Goal: Task Accomplishment & Management: Manage account settings

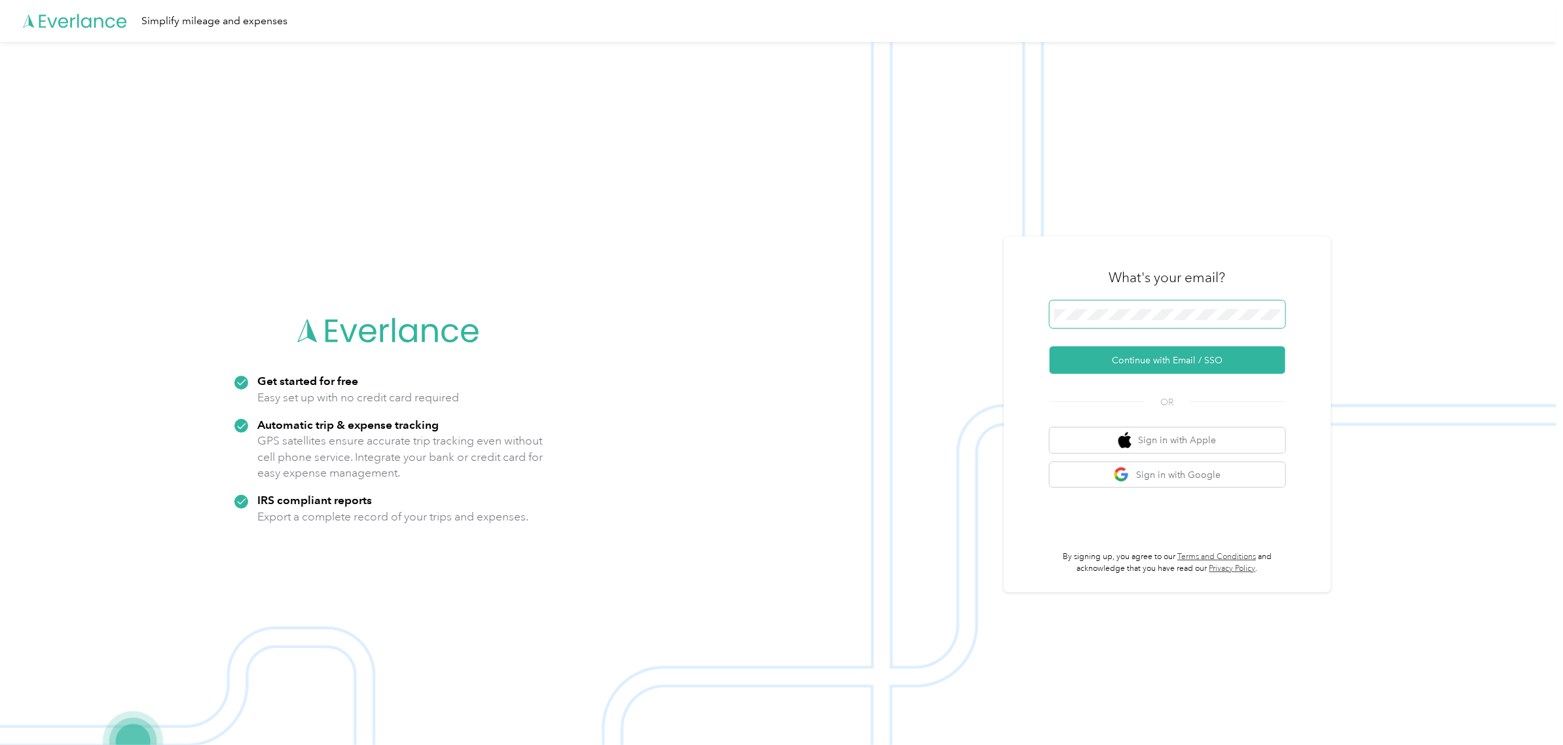
click at [1111, 303] on span at bounding box center [1168, 315] width 236 height 28
click at [1190, 357] on button "Continue with Email / SSO" at bounding box center [1168, 360] width 236 height 28
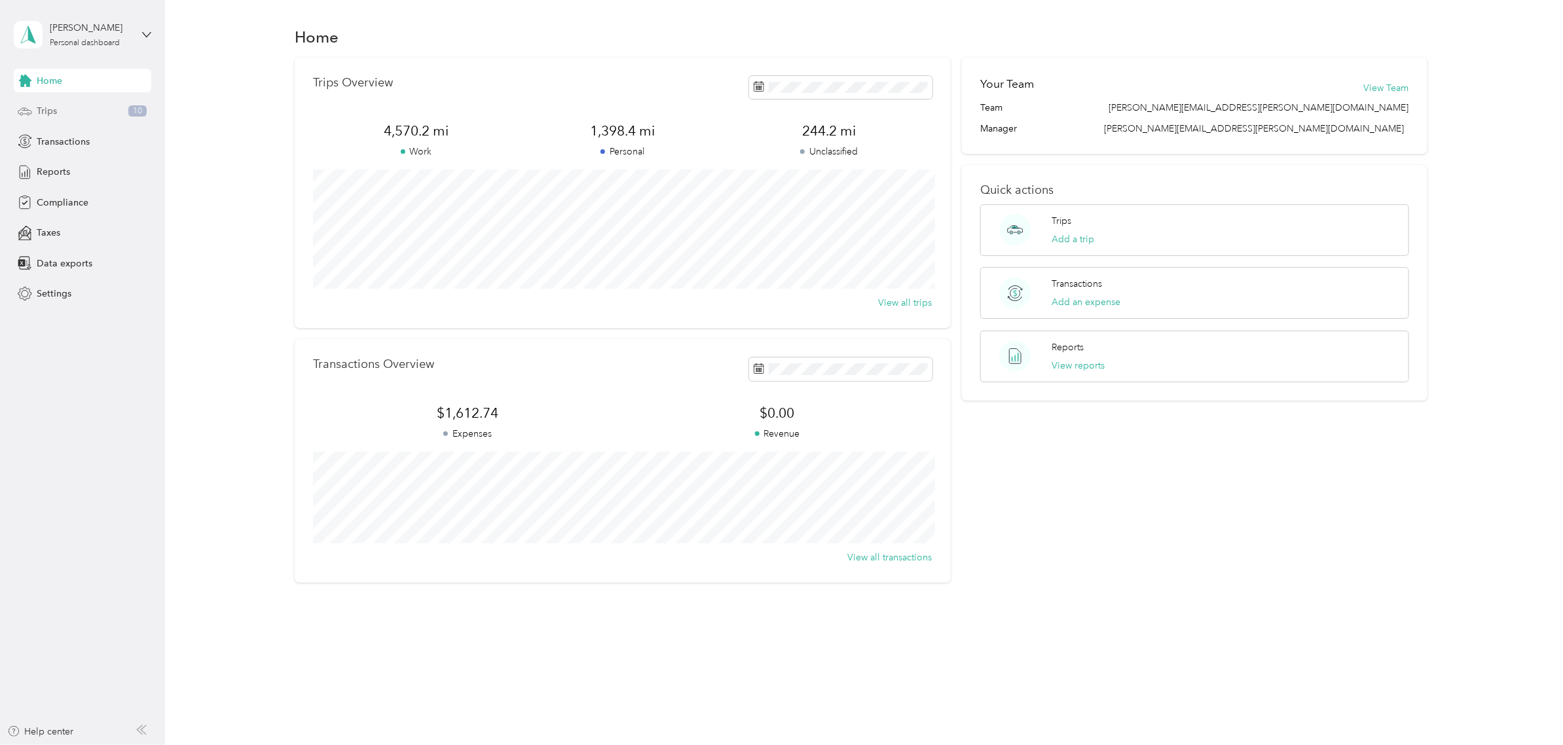
click at [58, 110] on div "Trips 10" at bounding box center [83, 112] width 138 height 24
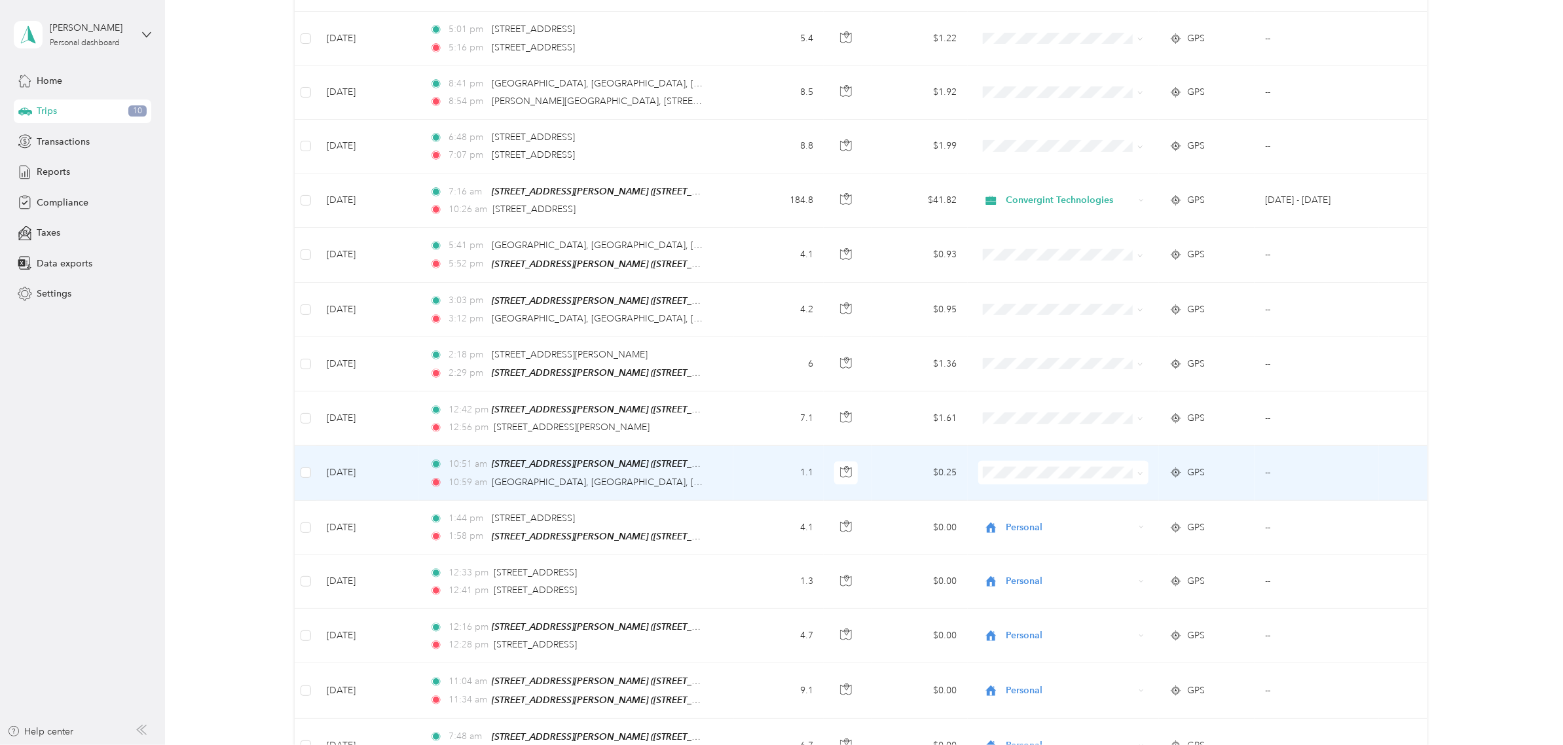
scroll to position [479, 0]
click at [1141, 476] on span at bounding box center [1063, 474] width 170 height 24
click at [1138, 472] on icon at bounding box center [1141, 475] width 6 height 6
click at [1062, 518] on span "Personal" at bounding box center [1072, 518] width 128 height 14
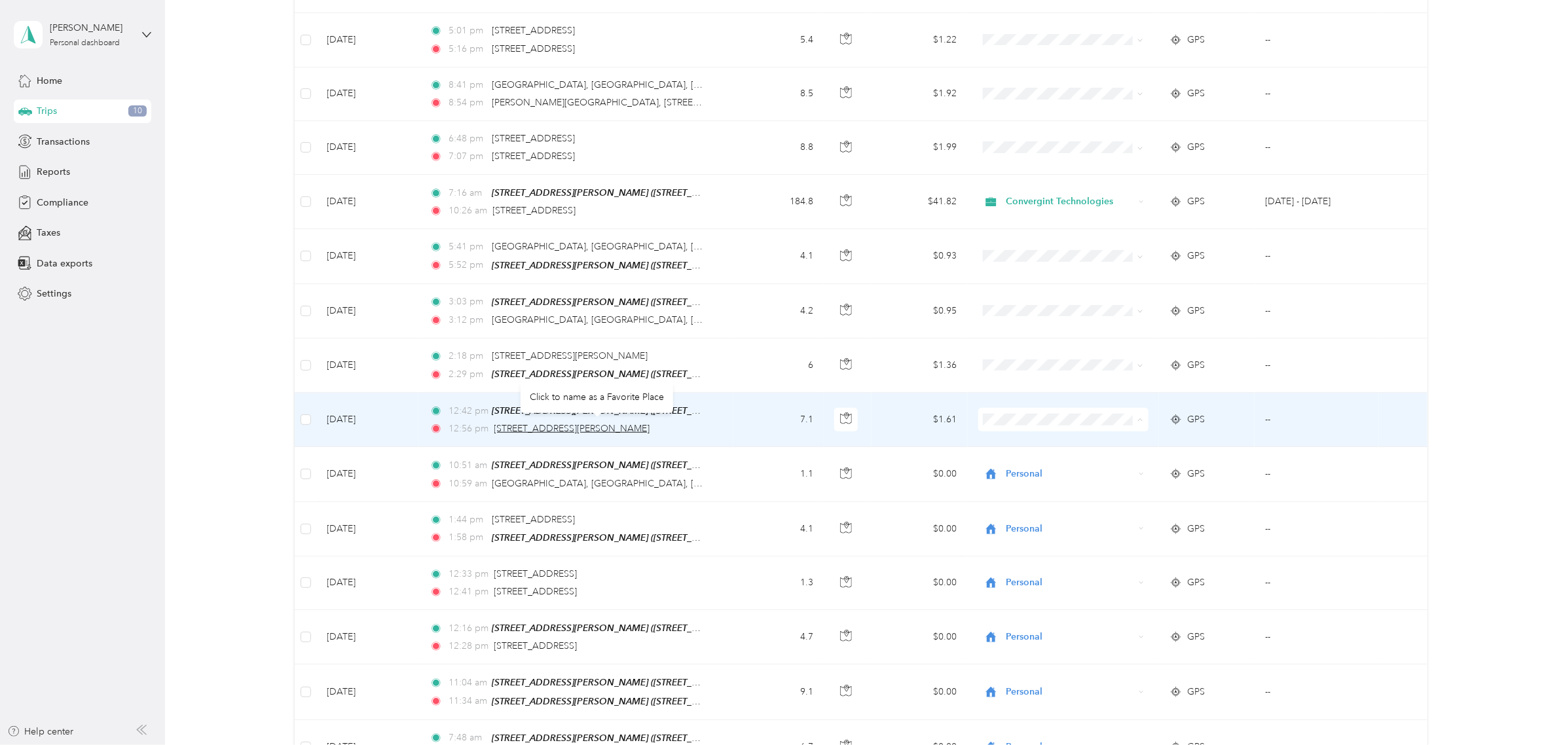
click at [647, 426] on span "[STREET_ADDRESS][PERSON_NAME]" at bounding box center [572, 428] width 156 height 11
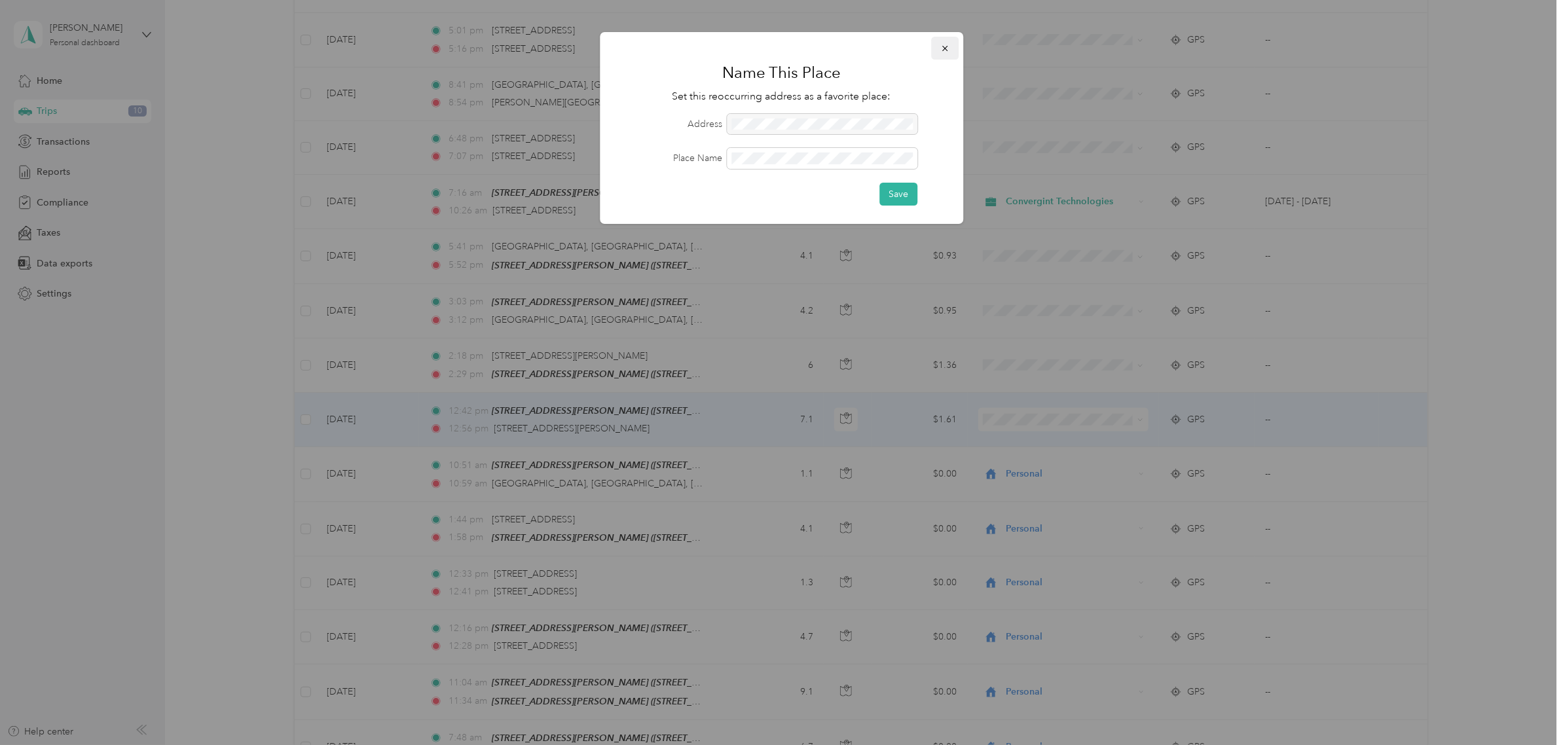
click at [941, 47] on icon "button" at bounding box center [944, 48] width 9 height 9
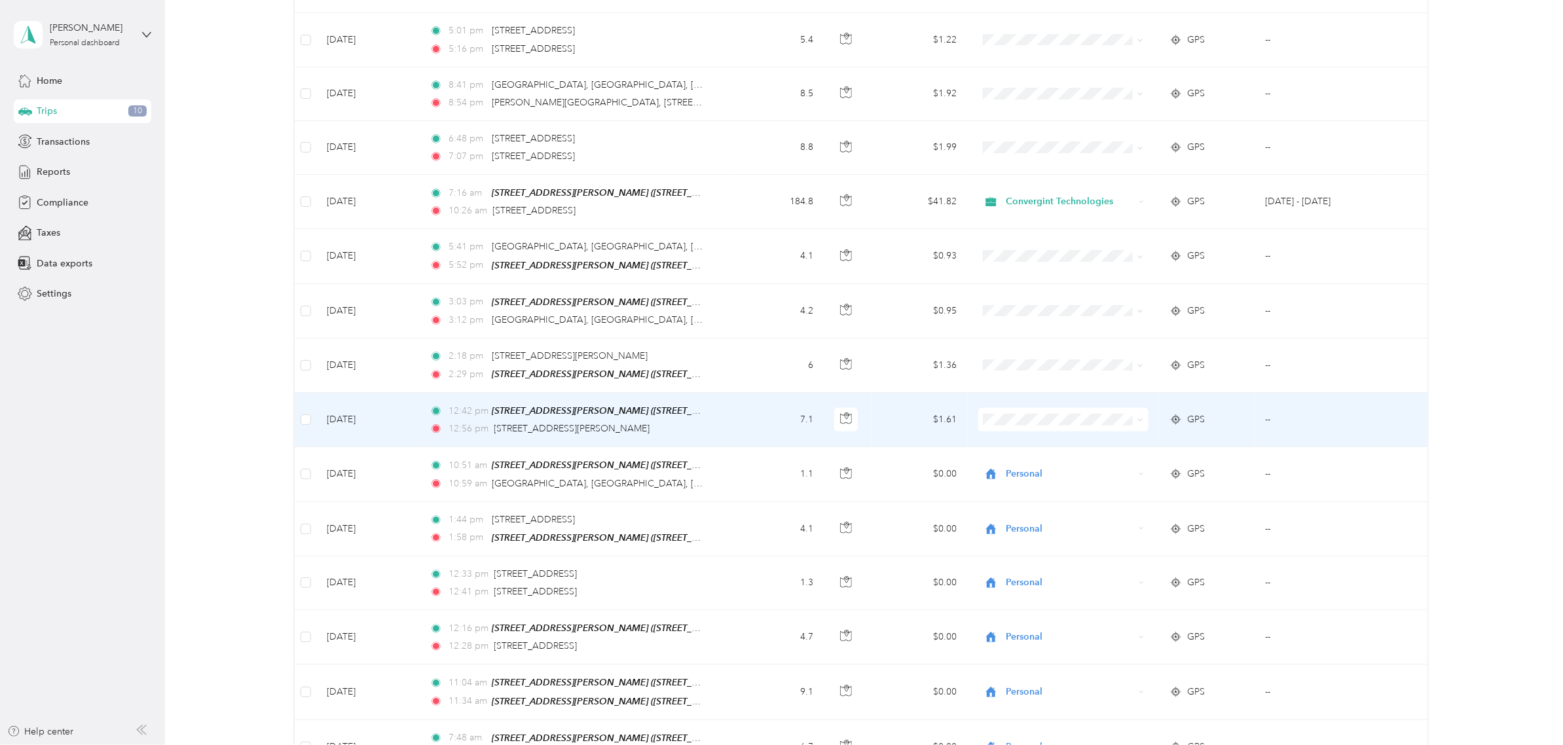
click at [1140, 417] on icon at bounding box center [1141, 420] width 6 height 6
click at [1114, 439] on span "Convergint Technologies" at bounding box center [1072, 441] width 128 height 14
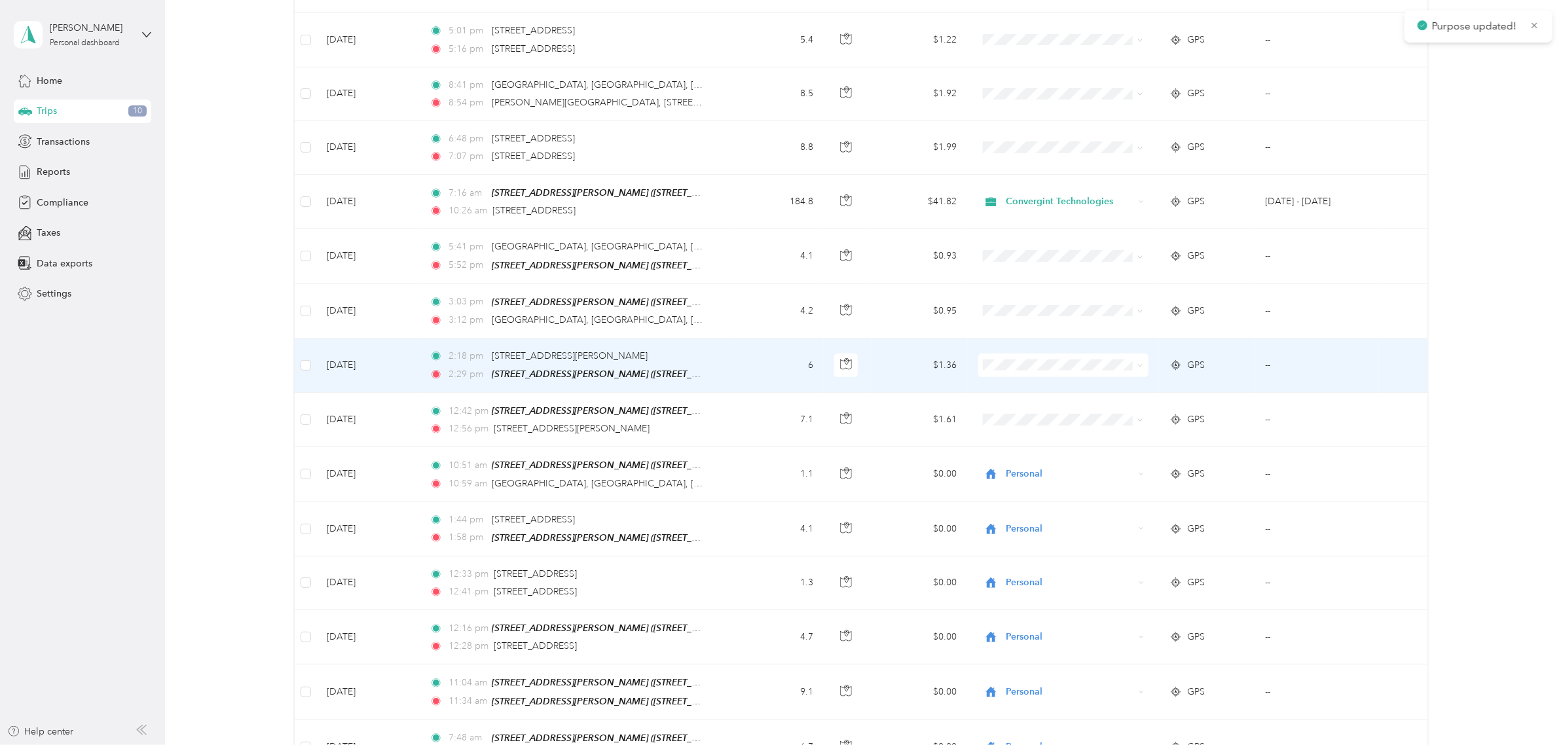
click at [1133, 358] on span at bounding box center [1138, 365] width 10 height 14
click at [1138, 367] on span at bounding box center [1138, 365] width 10 height 14
click at [1090, 386] on span "Convergint Technologies" at bounding box center [1072, 387] width 128 height 14
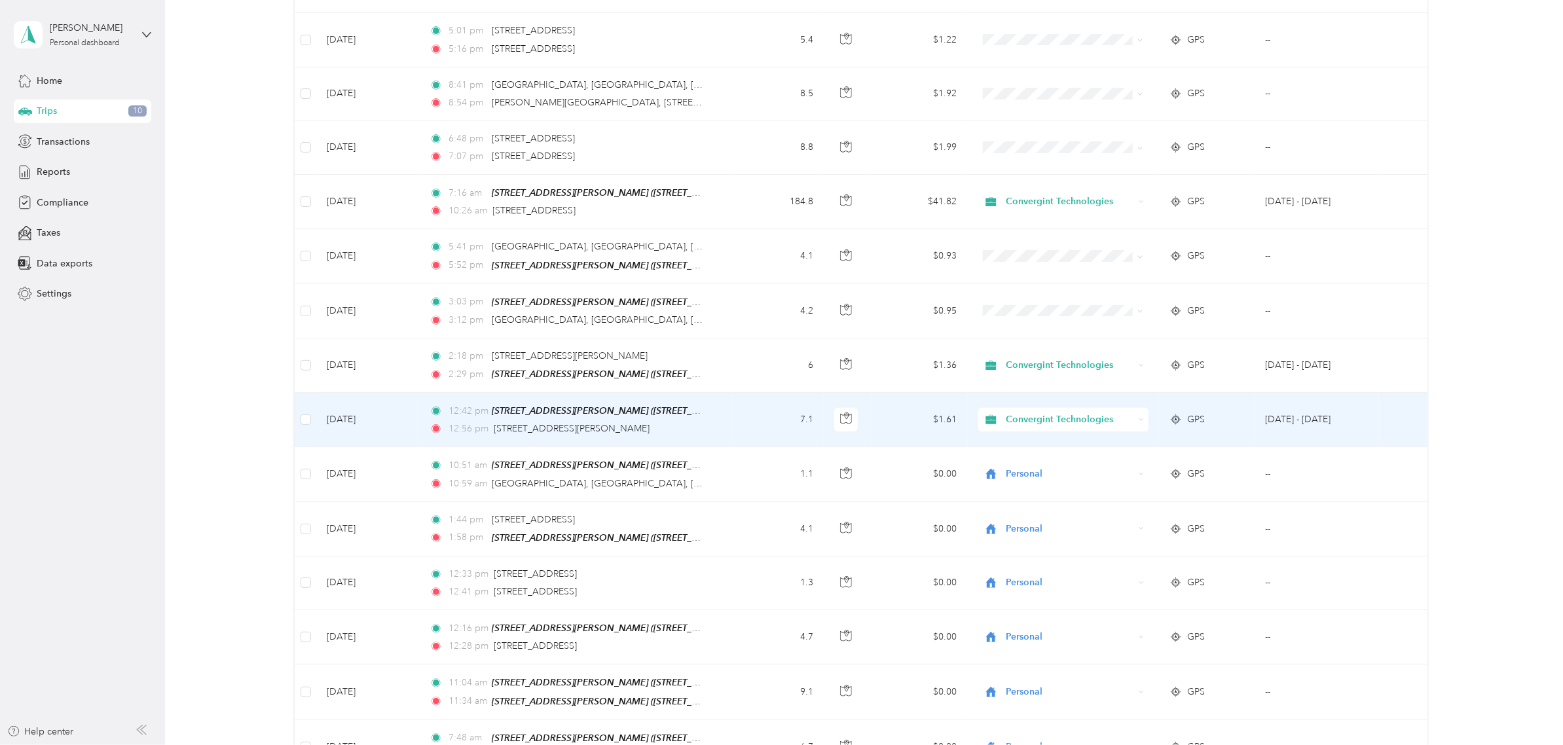
click at [1139, 421] on div "Convergint Technologies" at bounding box center [1063, 420] width 170 height 24
click at [1056, 460] on span "Personal" at bounding box center [1072, 464] width 128 height 14
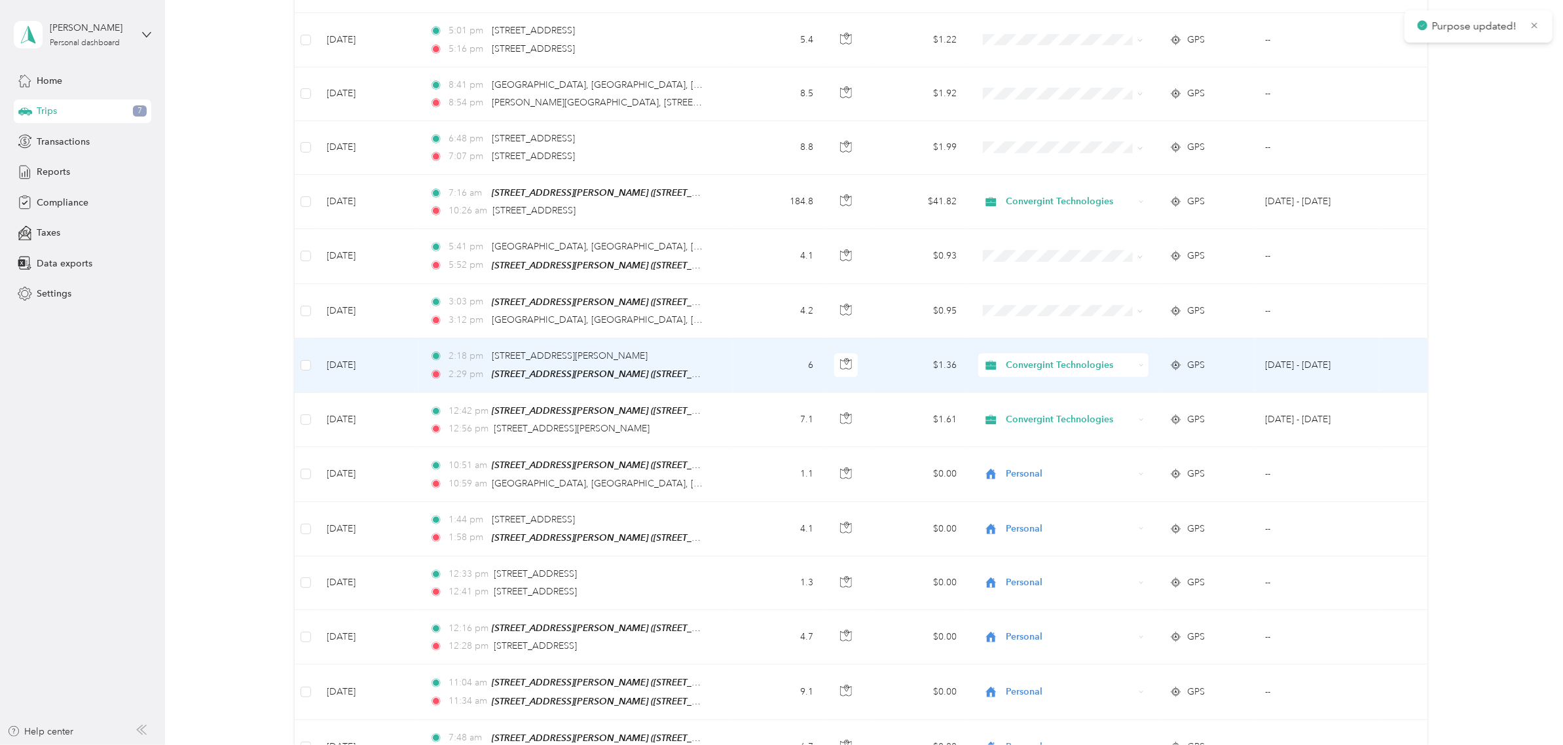
click at [1134, 367] on div "Convergint Technologies" at bounding box center [1063, 366] width 170 height 24
click at [1068, 411] on span "Personal" at bounding box center [1072, 410] width 128 height 14
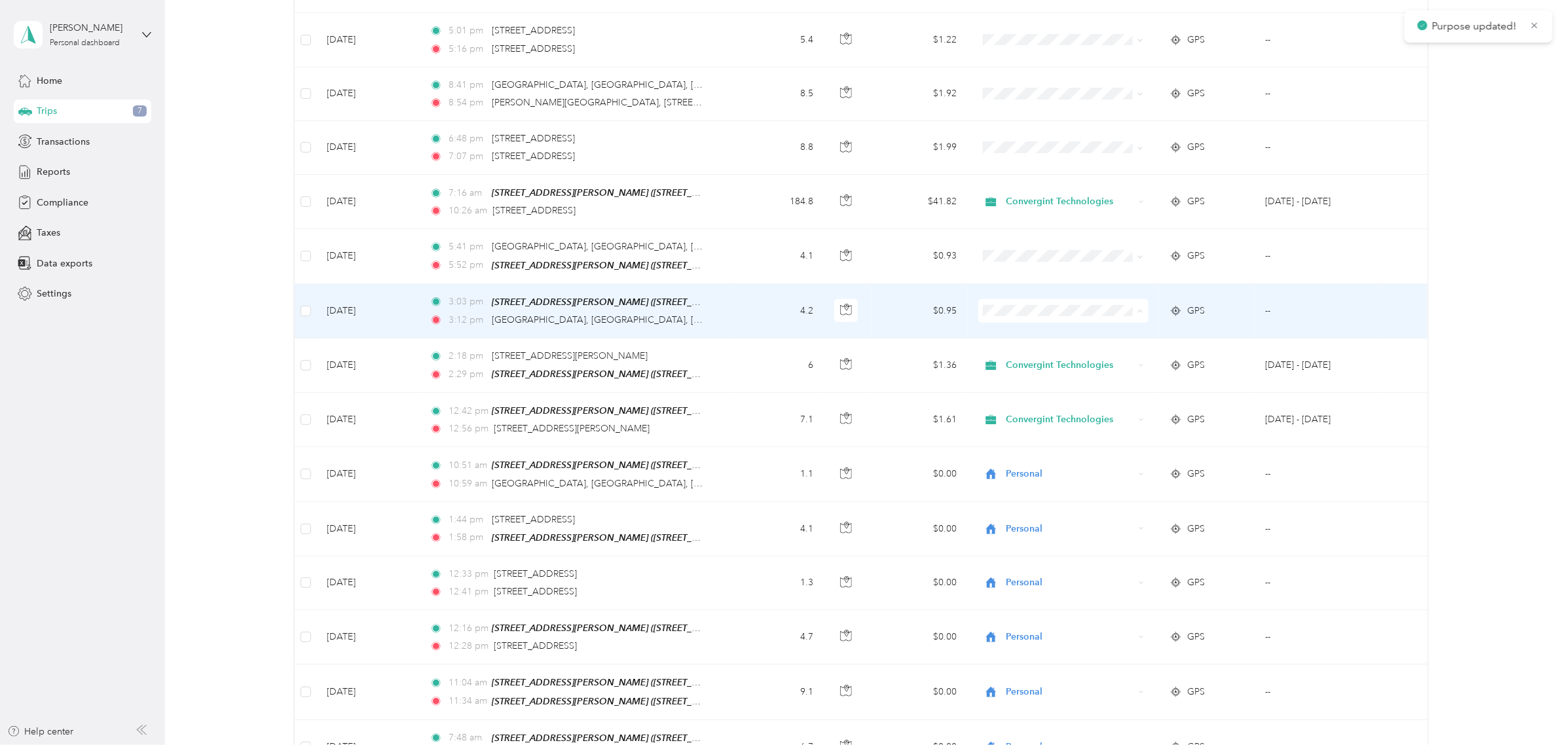
click at [1052, 362] on li "Personal" at bounding box center [1060, 356] width 170 height 23
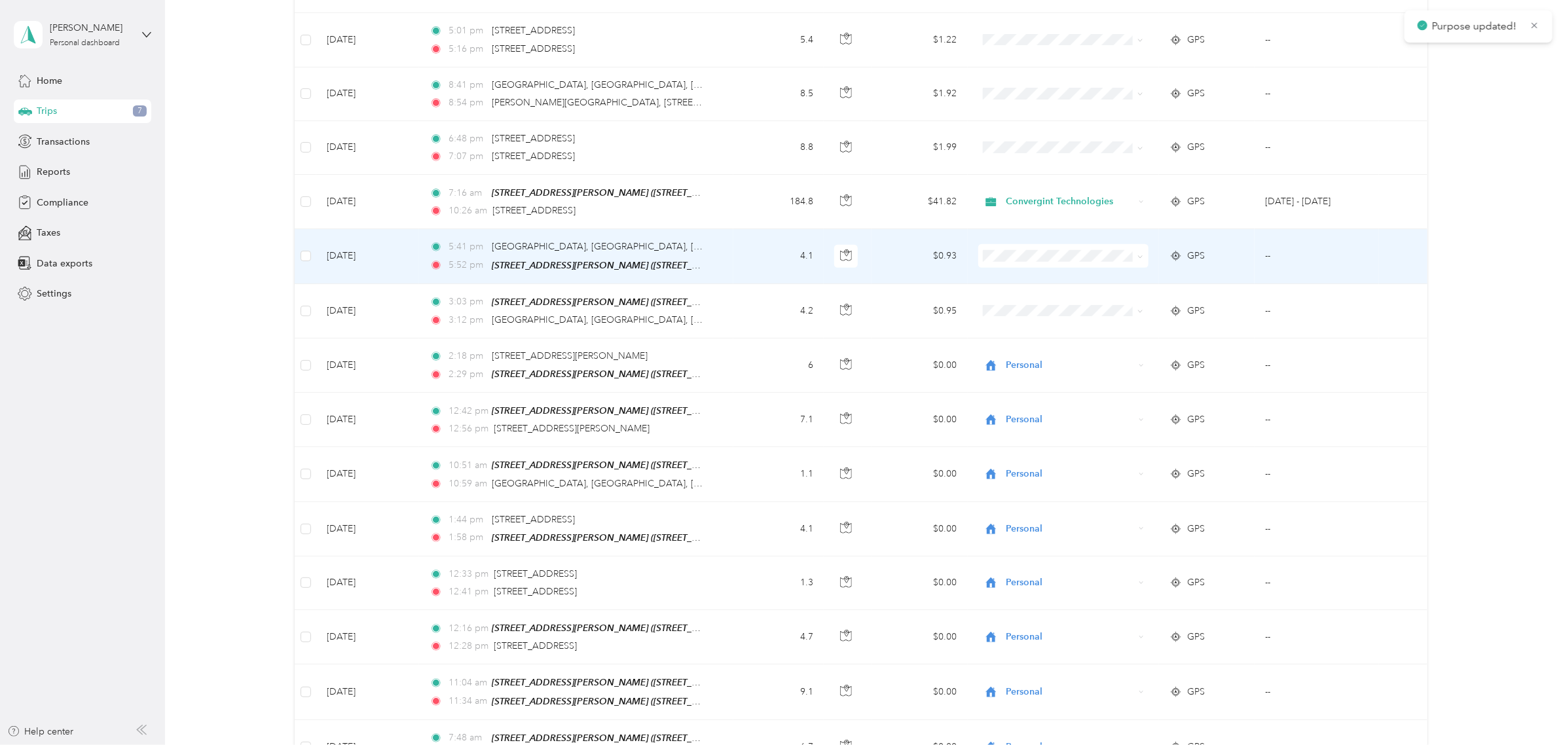
click at [1100, 247] on span at bounding box center [1063, 256] width 170 height 24
click at [1054, 303] on span "Personal" at bounding box center [1072, 302] width 128 height 14
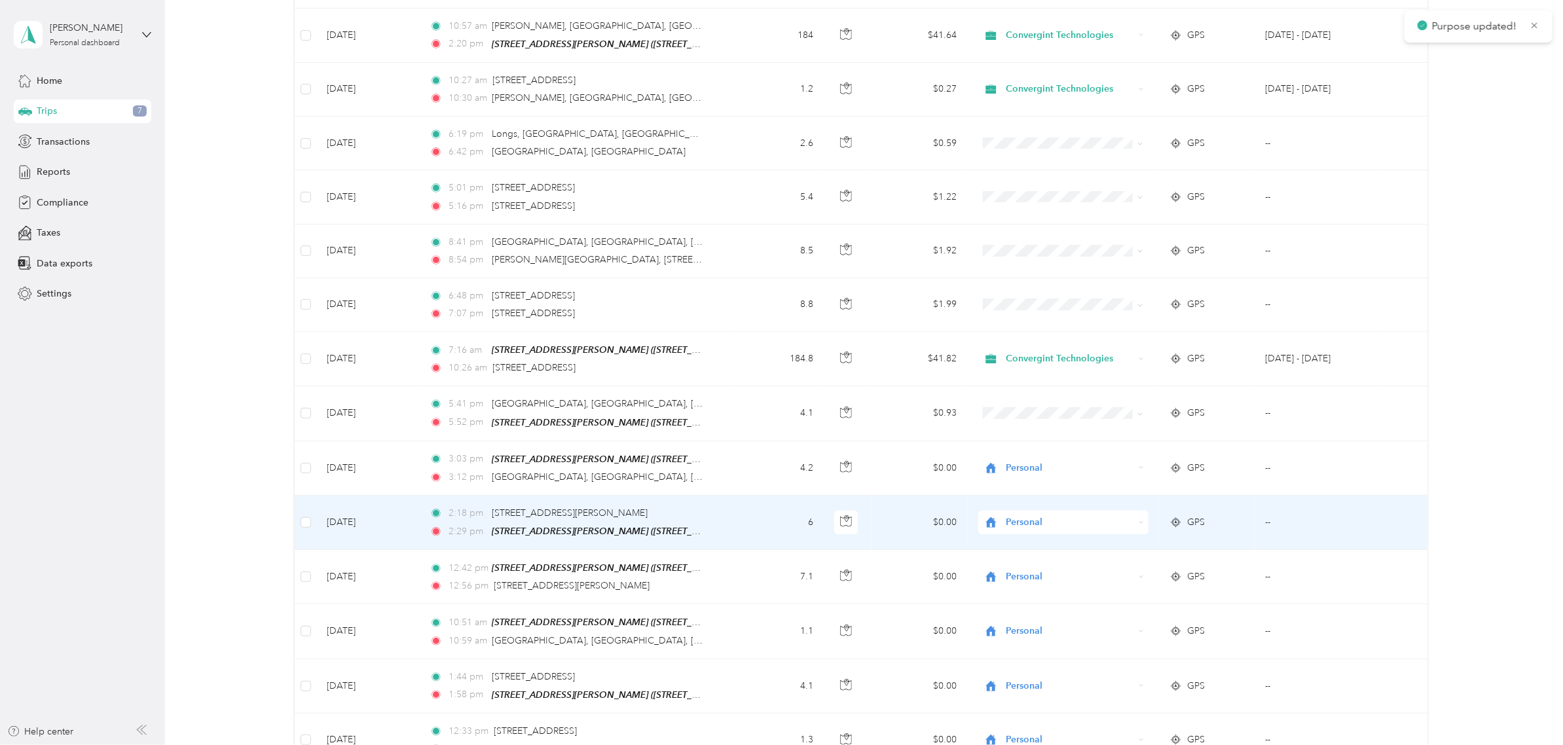
scroll to position [315, 0]
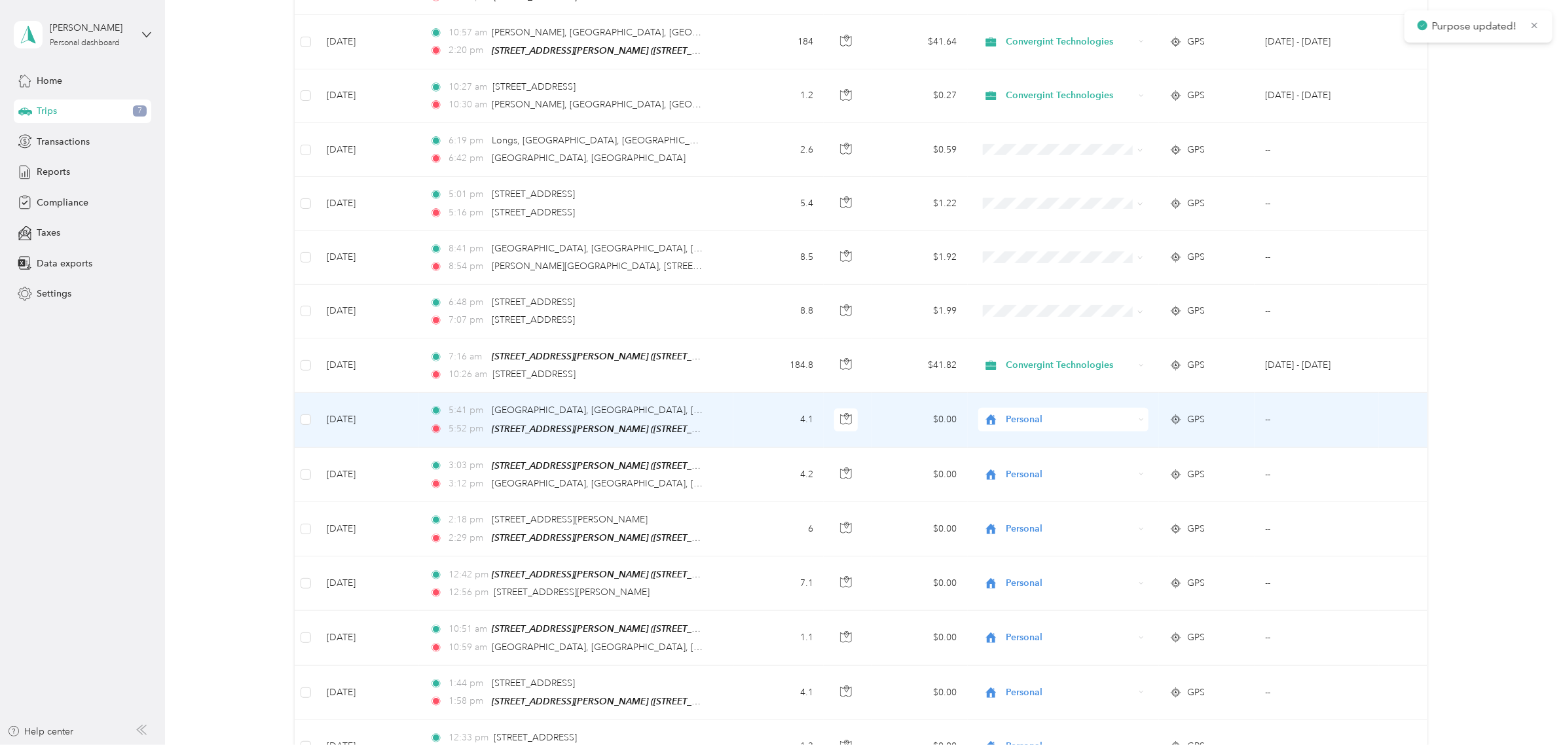
click at [1102, 422] on span "Personal" at bounding box center [1070, 420] width 128 height 14
click at [1051, 466] on span "Personal" at bounding box center [1065, 465] width 114 height 14
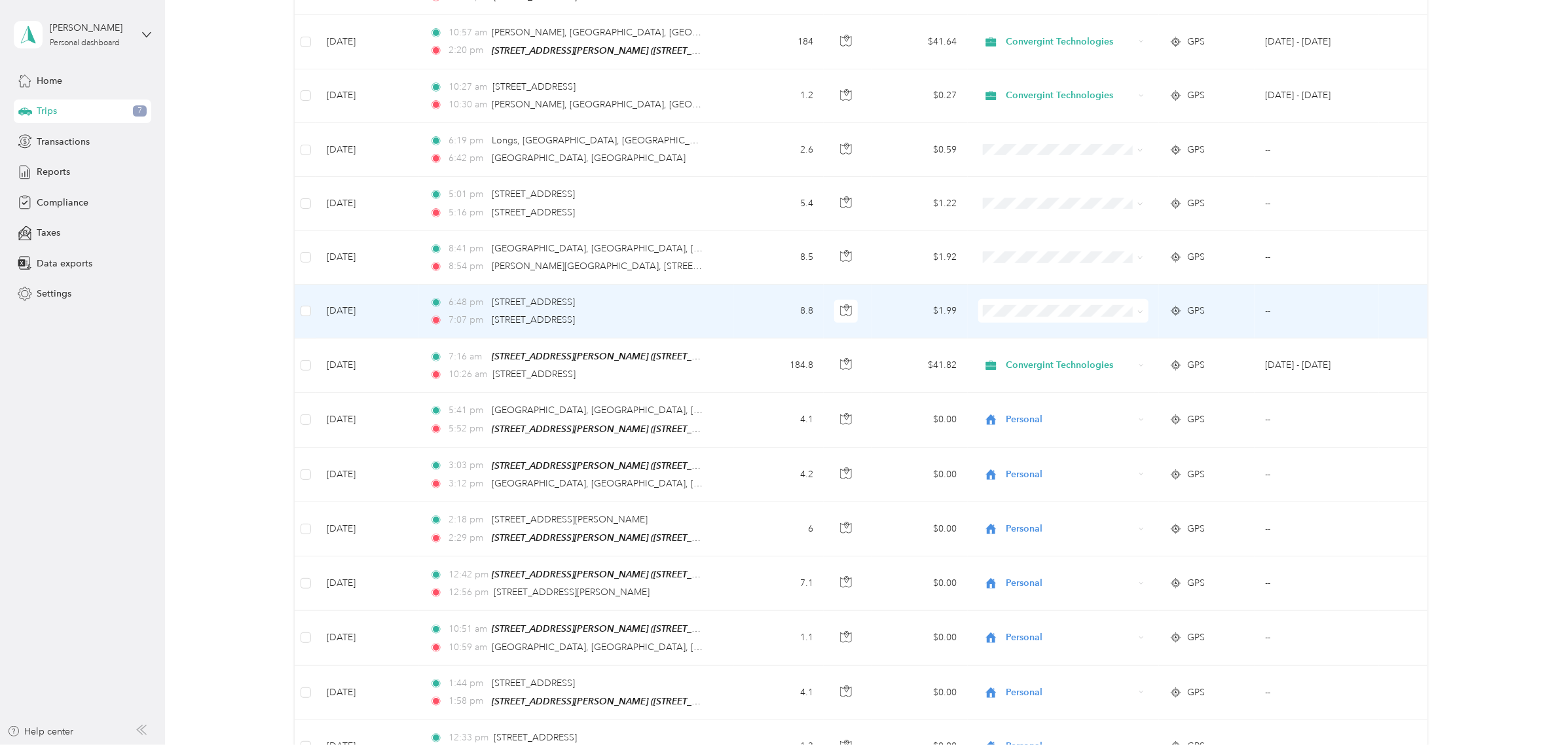
click at [1073, 335] on span "Convergint Technologies" at bounding box center [1072, 335] width 128 height 14
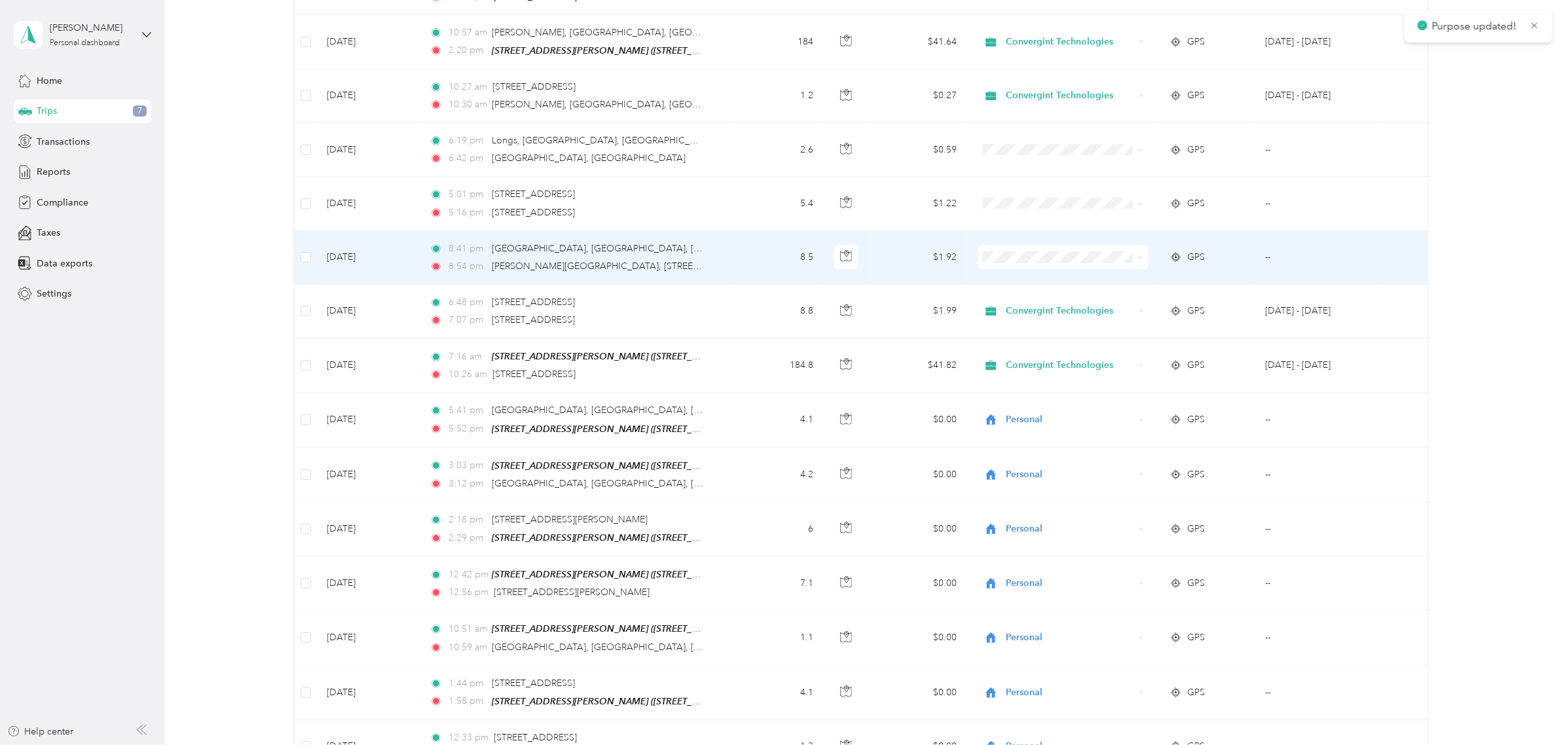
click at [1071, 282] on span "Convergint Technologies" at bounding box center [1072, 280] width 128 height 14
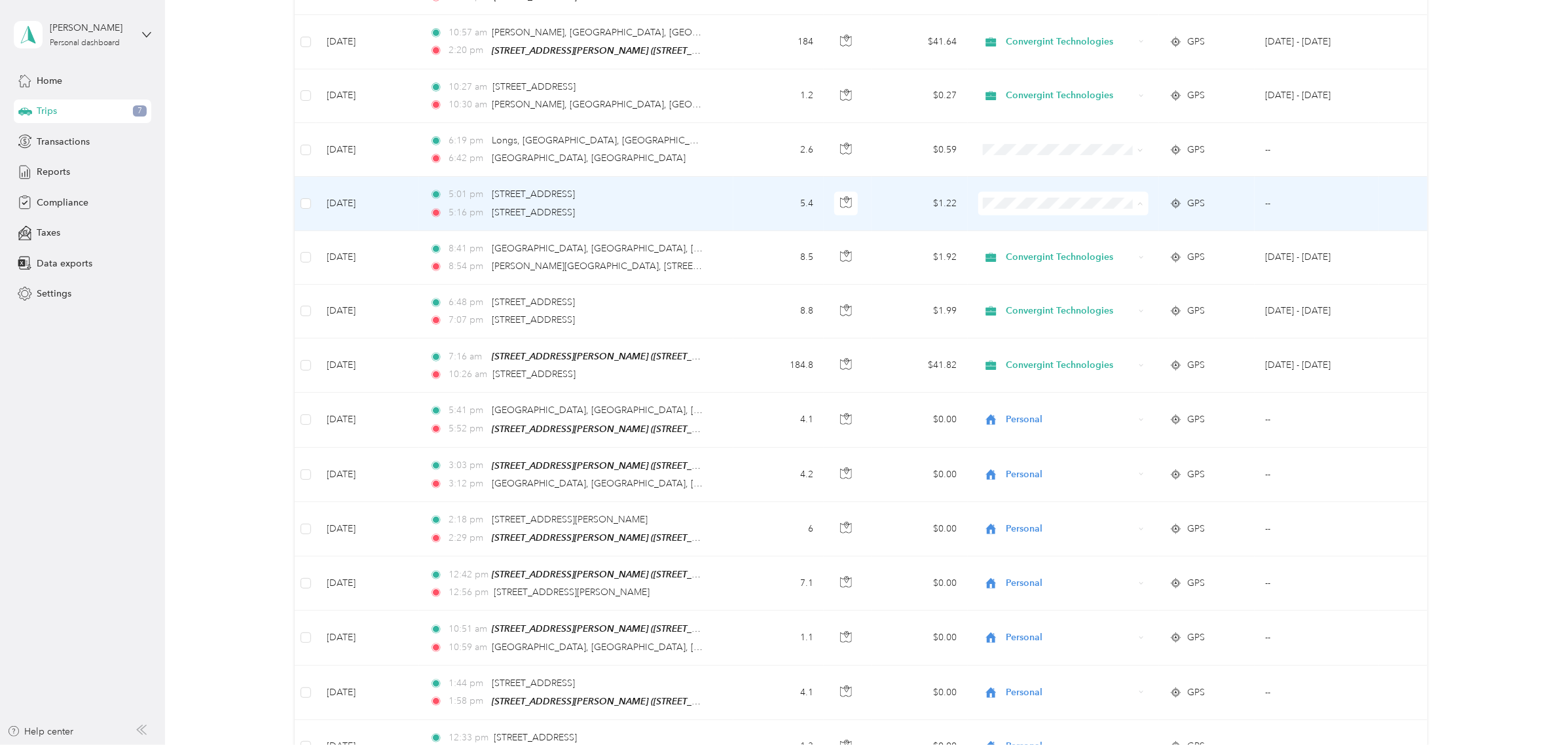
click at [1046, 244] on span "Personal" at bounding box center [1072, 250] width 128 height 14
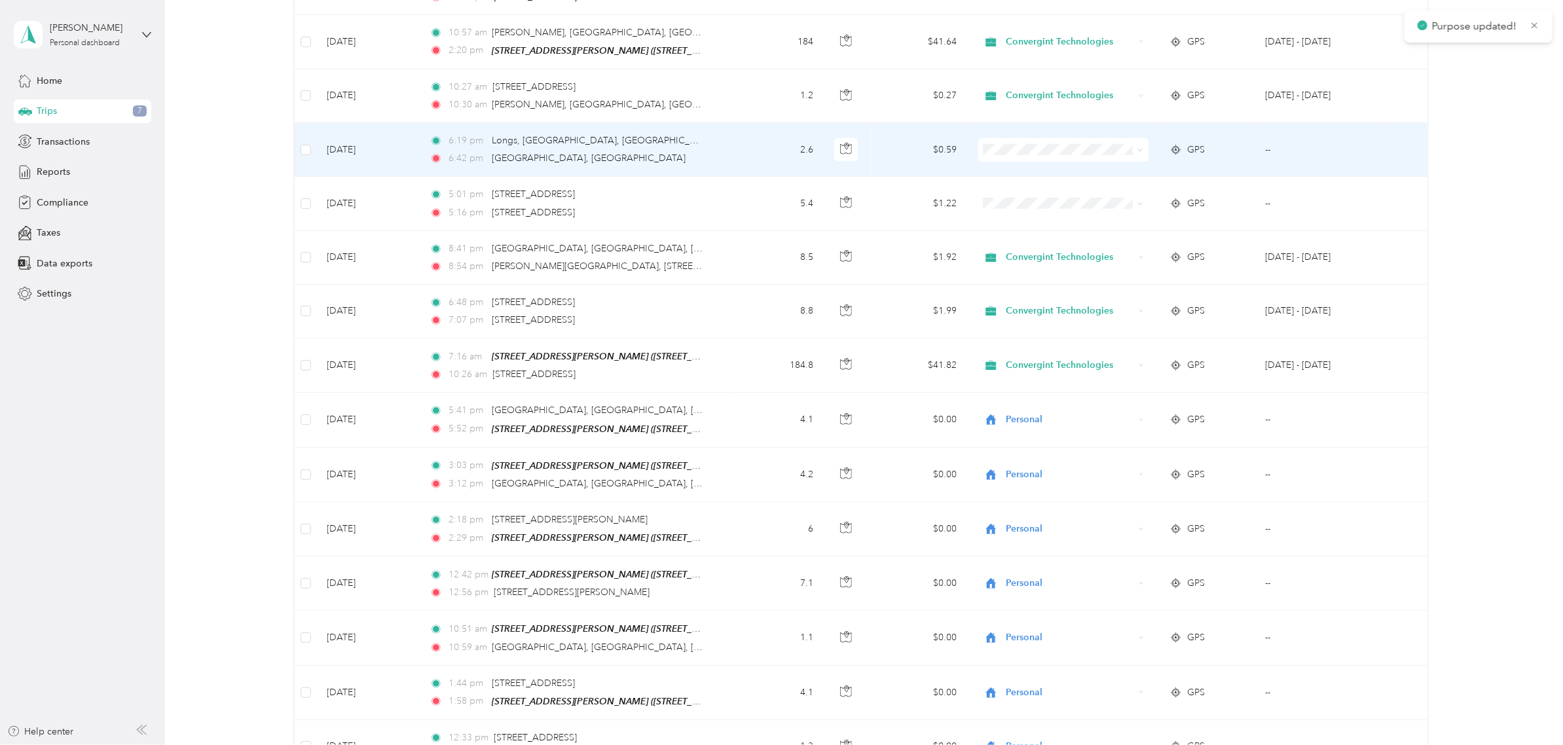
click at [1071, 153] on span at bounding box center [1063, 150] width 170 height 24
click at [1035, 191] on span "Personal" at bounding box center [1072, 196] width 128 height 14
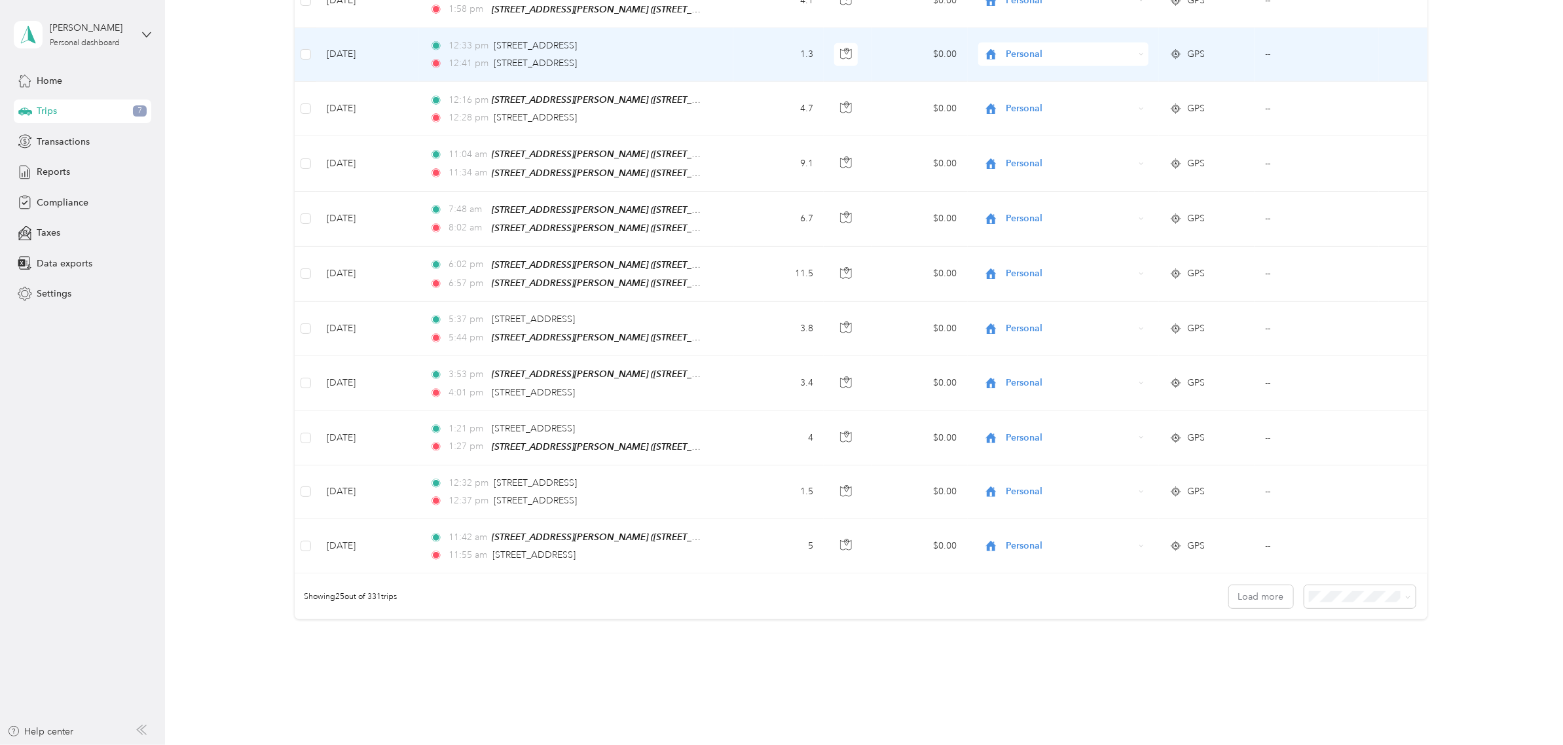
scroll to position [1052, 0]
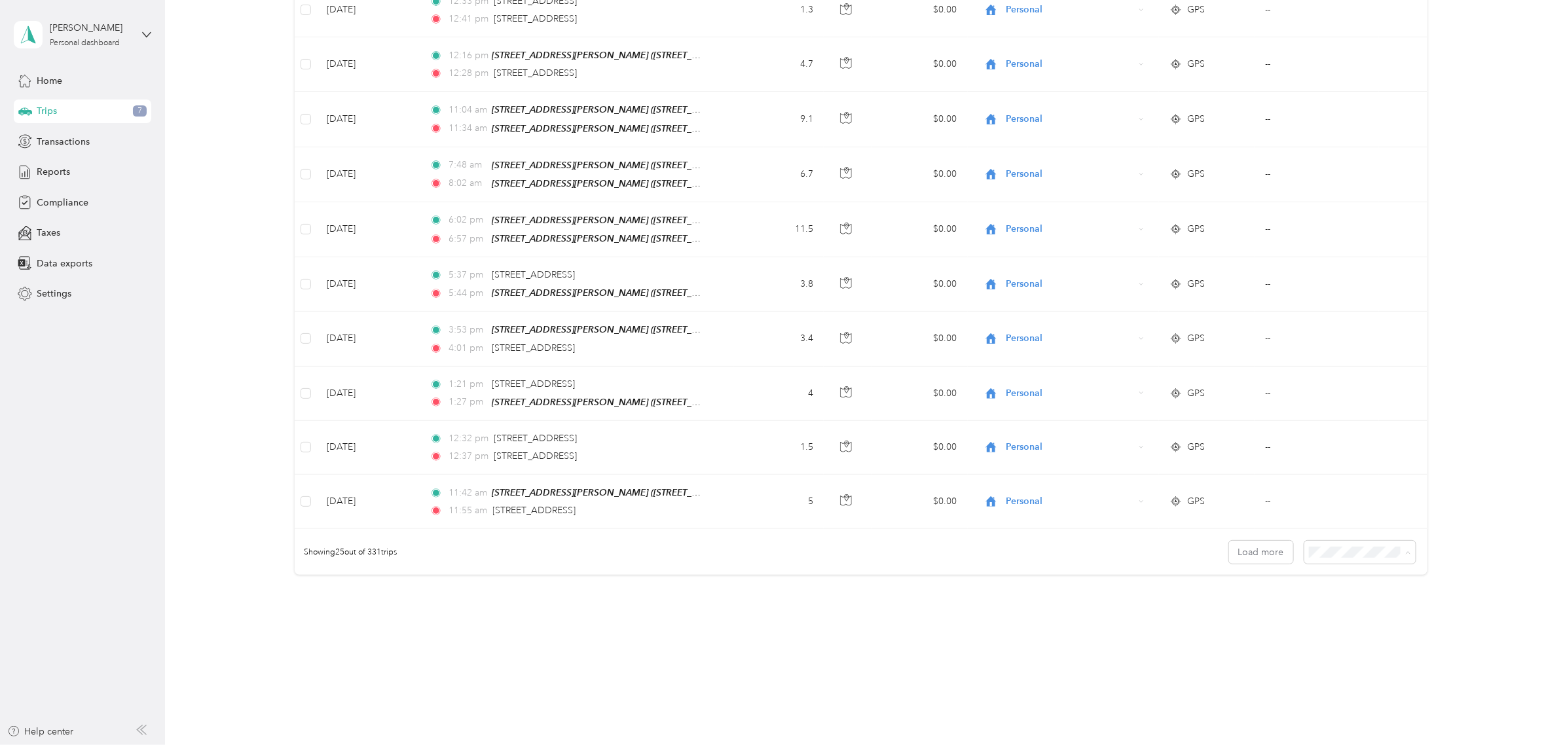
click at [1337, 603] on li "100 per load" at bounding box center [1355, 612] width 111 height 23
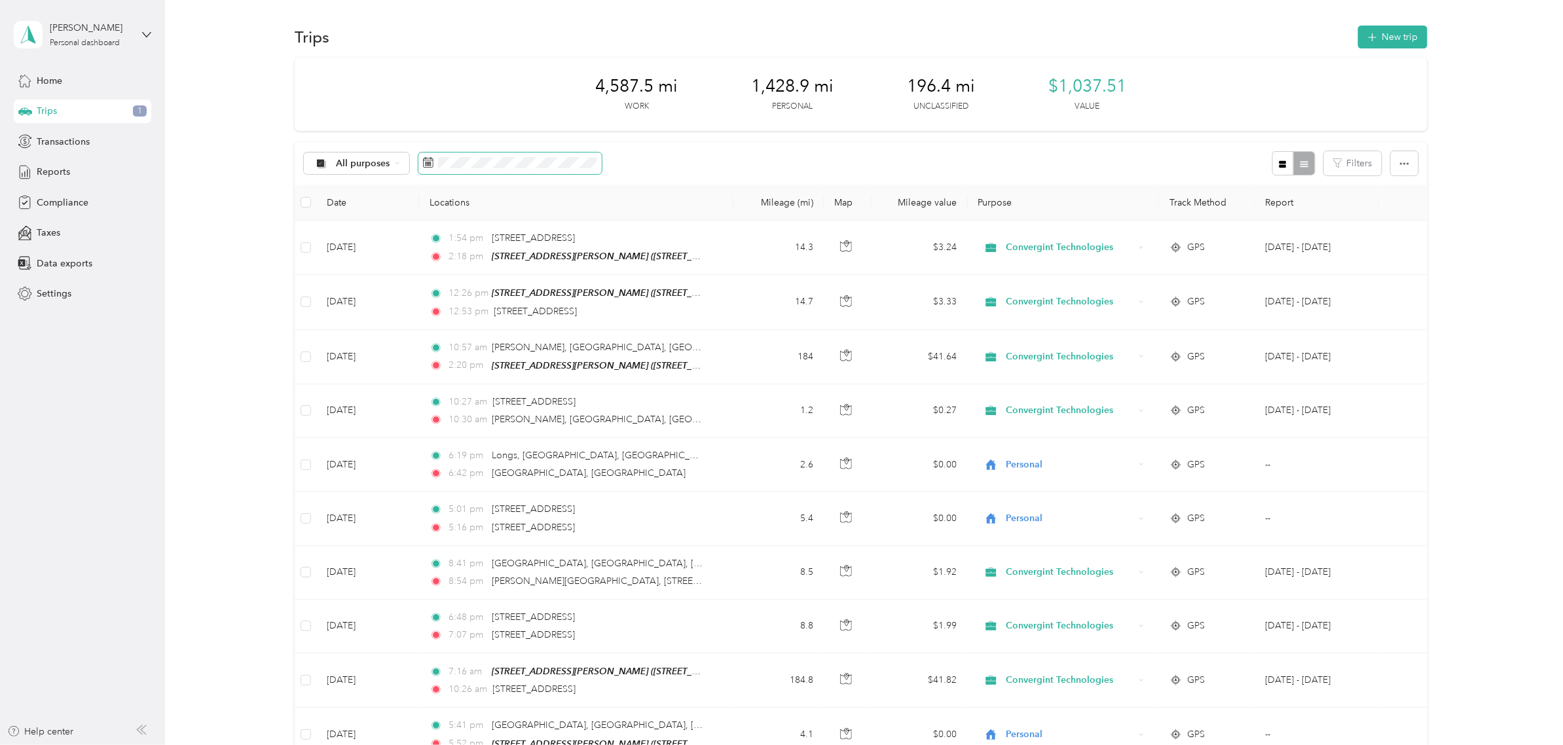
click at [538, 170] on span at bounding box center [509, 164] width 183 height 22
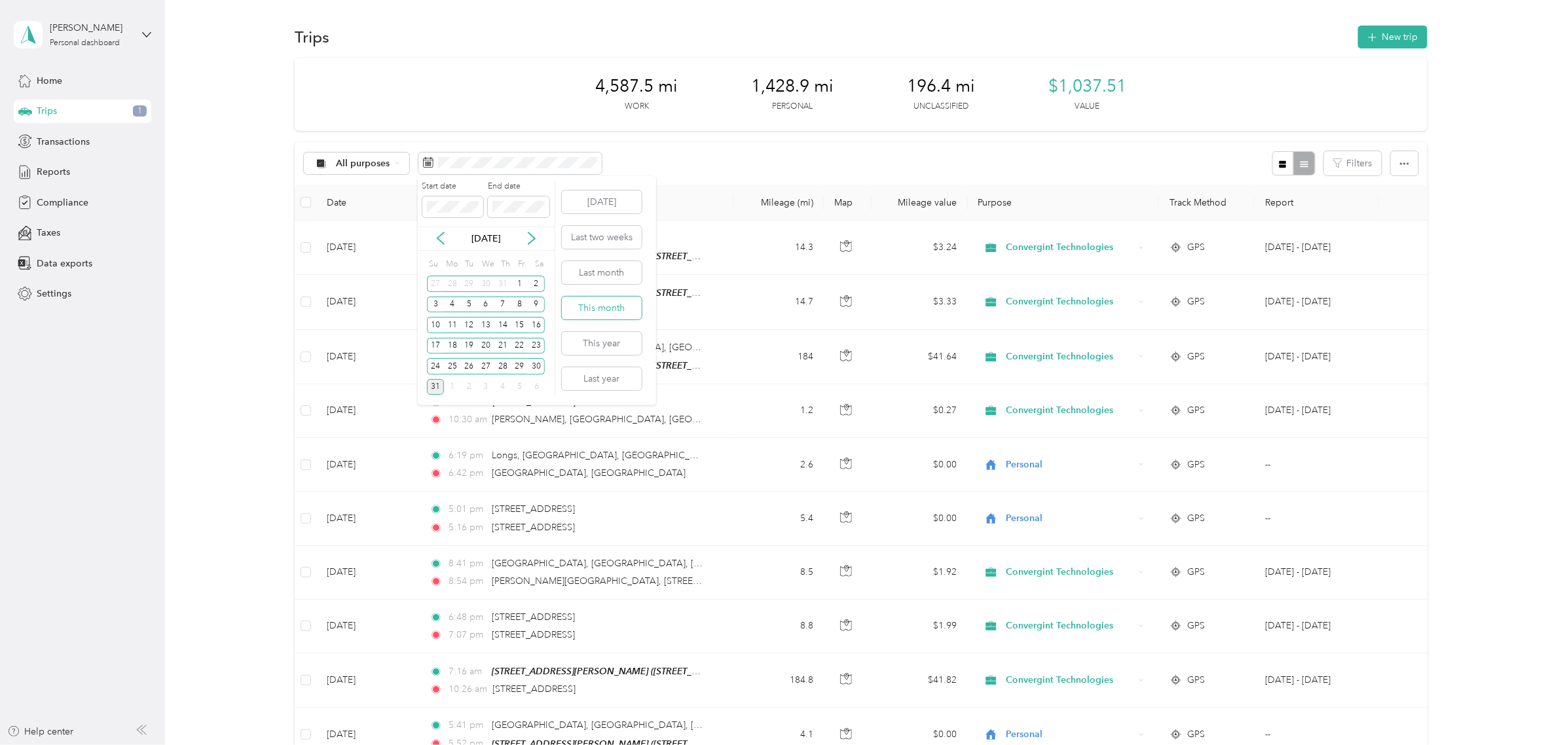
click at [601, 303] on button "This month" at bounding box center [602, 308] width 80 height 23
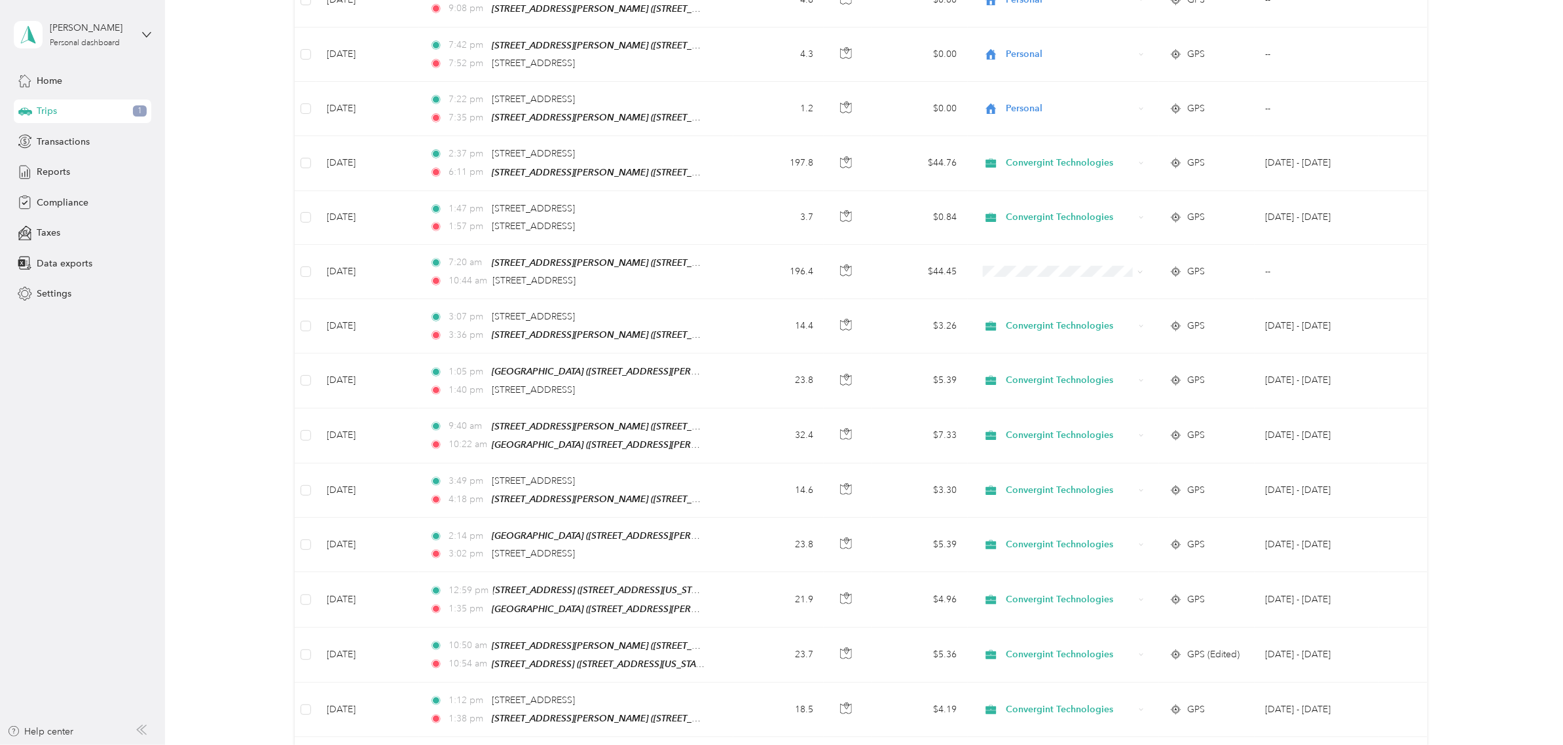
scroll to position [2947, 0]
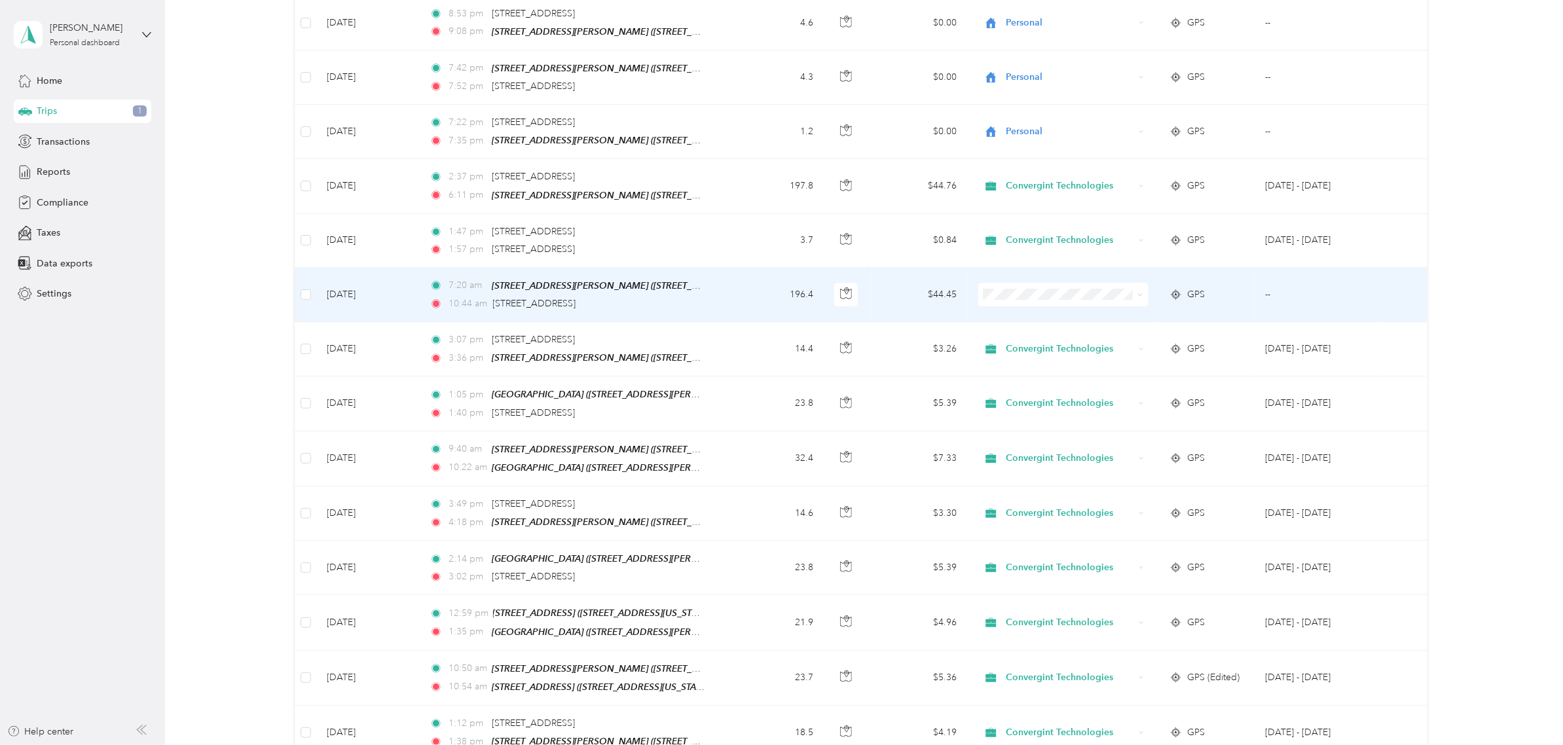
click at [1141, 283] on span at bounding box center [1063, 295] width 170 height 24
click at [1079, 299] on li "Convergint Technologies" at bounding box center [1060, 295] width 170 height 23
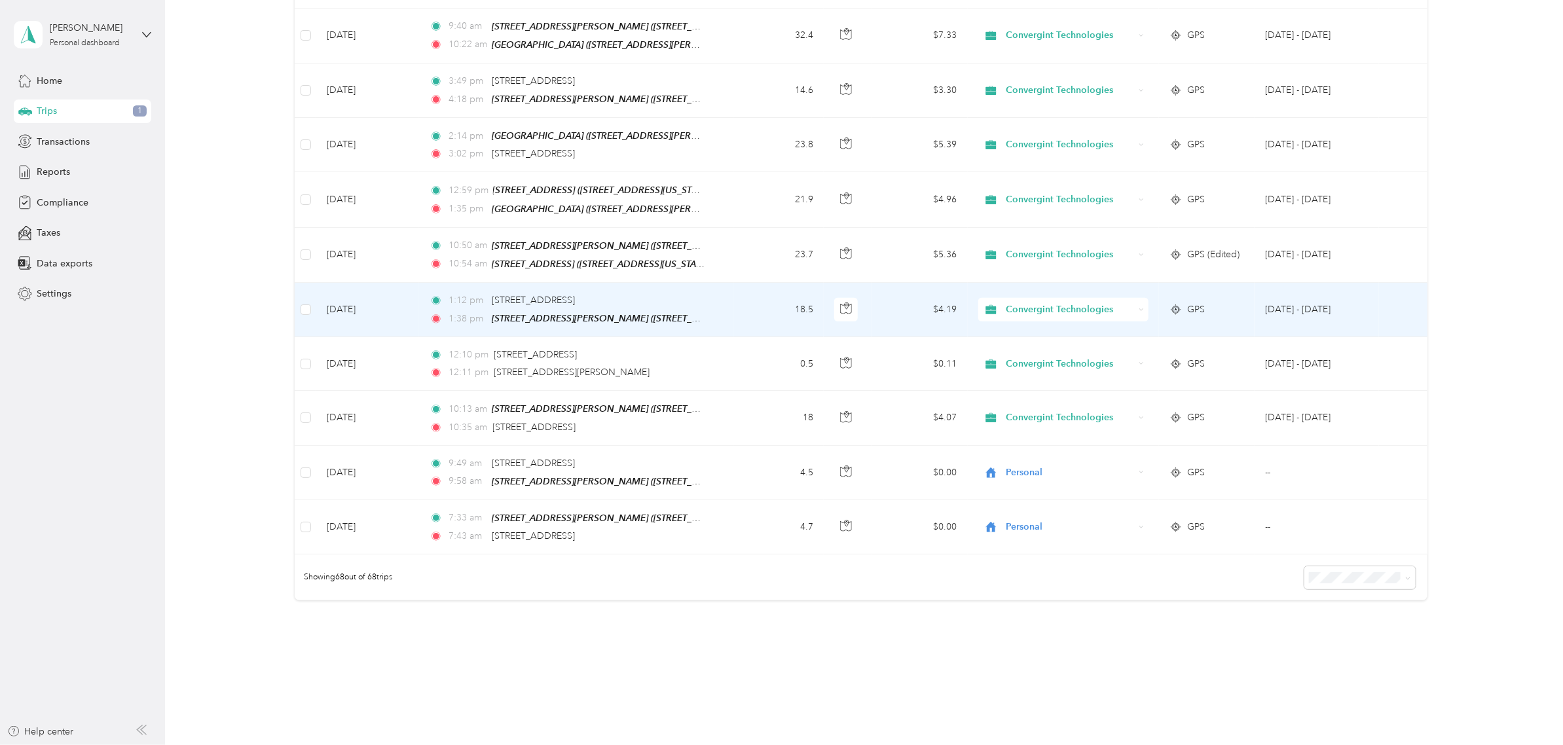
scroll to position [3374, 0]
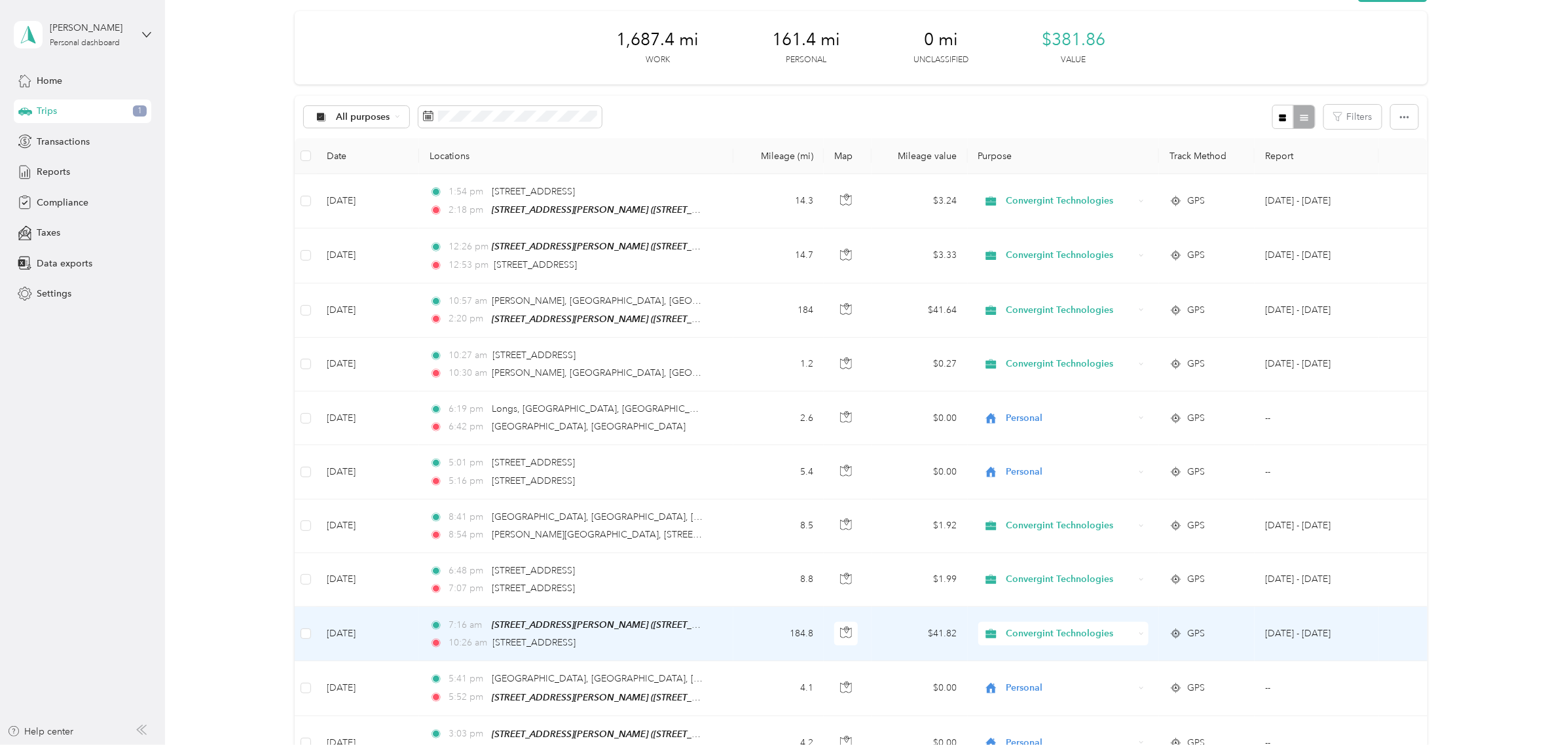
scroll to position [0, 0]
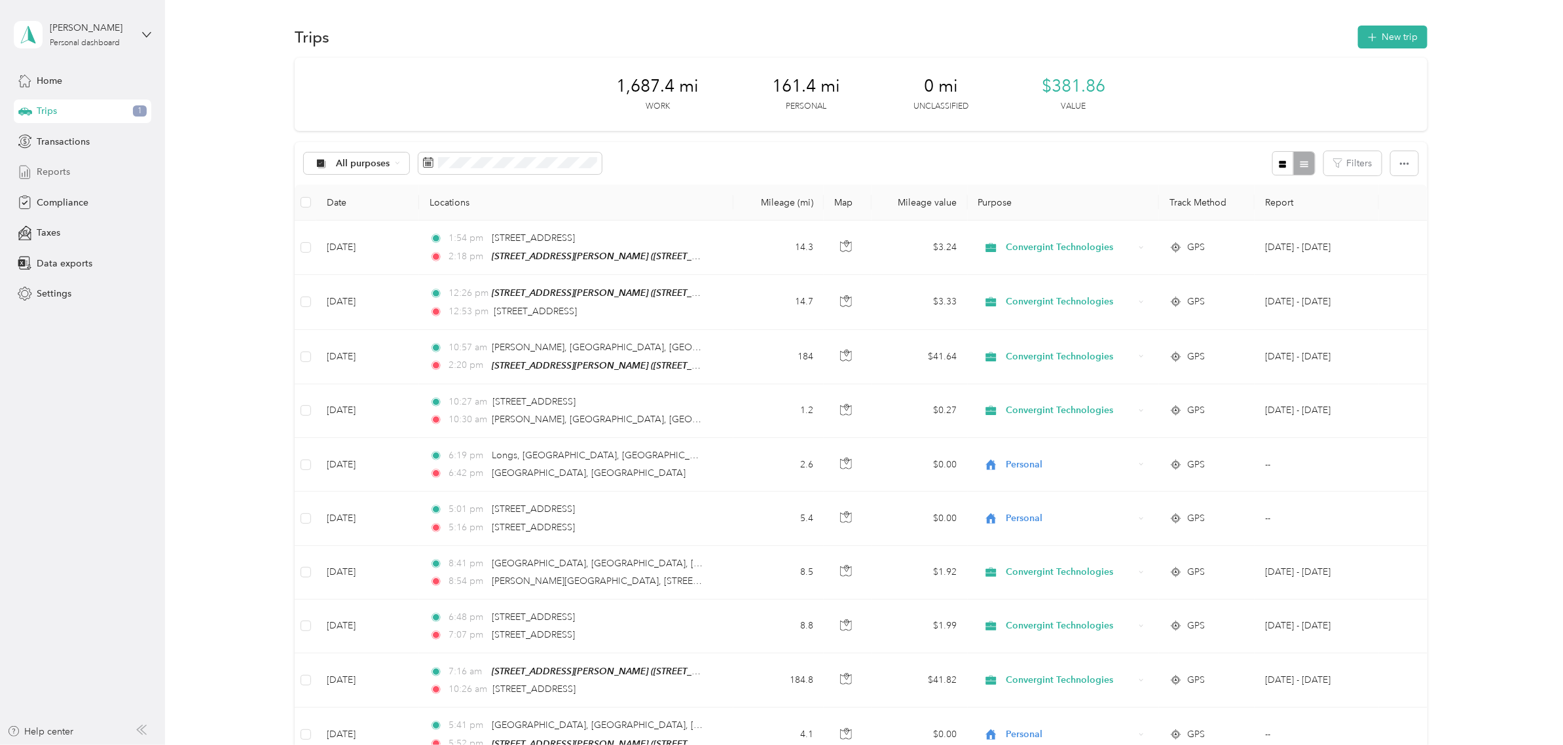
click at [74, 172] on div "Reports" at bounding box center [83, 172] width 138 height 24
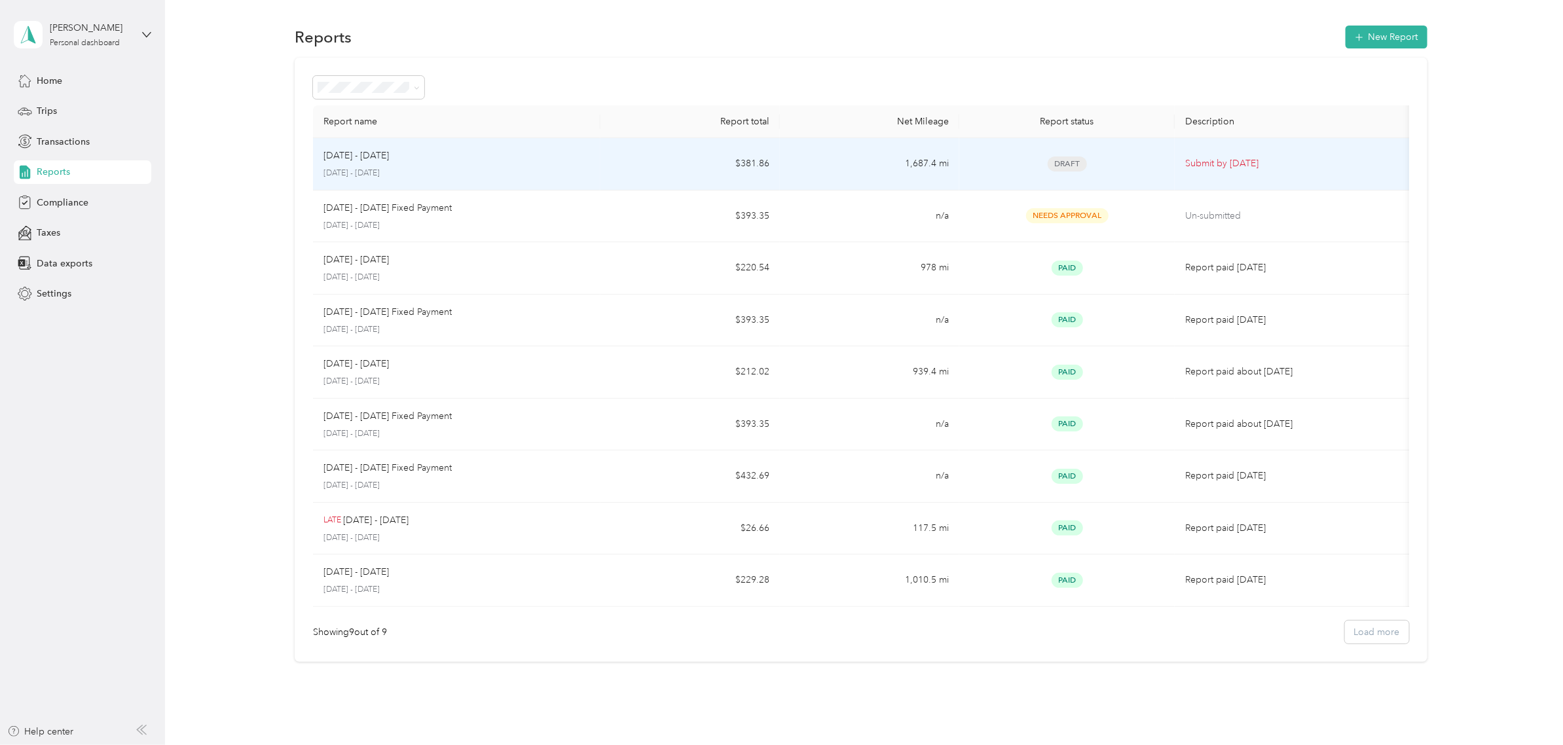
click at [1077, 158] on span "Draft" at bounding box center [1067, 164] width 39 height 15
